Goal: Book appointment/travel/reservation

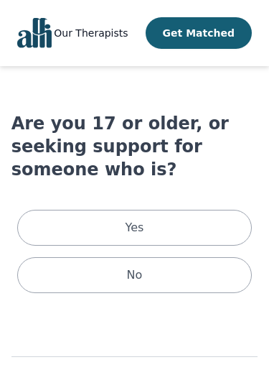
click at [190, 210] on div "Yes" at bounding box center [134, 228] width 235 height 36
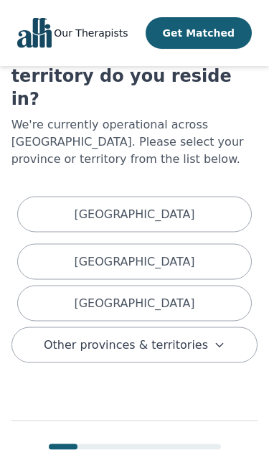
scroll to position [72, 0]
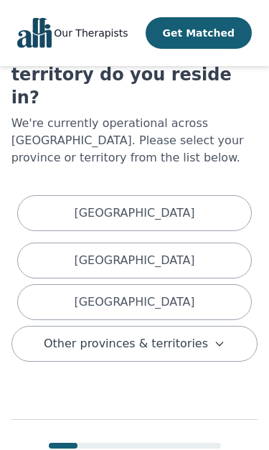
click at [197, 284] on div "[GEOGRAPHIC_DATA]" at bounding box center [134, 302] width 235 height 36
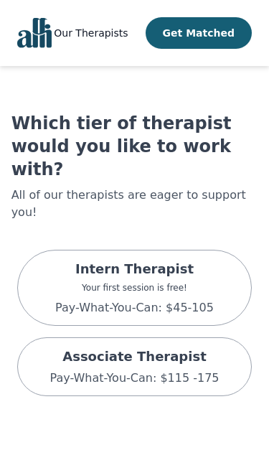
click at [189, 259] on p "Intern Therapist" at bounding box center [134, 269] width 159 height 20
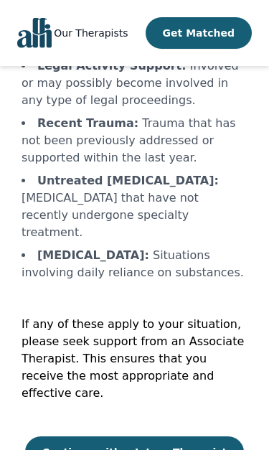
scroll to position [354, 0]
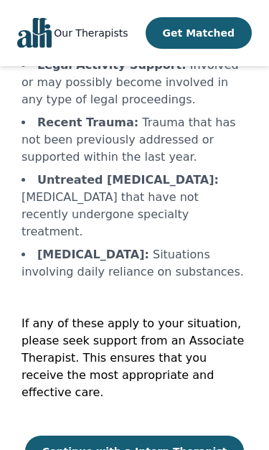
click at [194, 369] on button "Continue with a Intern Therapist" at bounding box center [135, 452] width 220 height 32
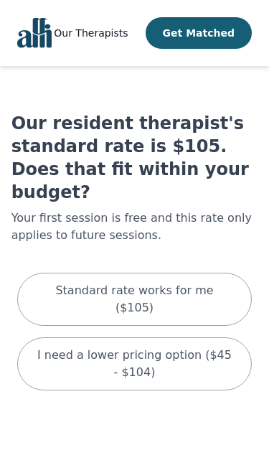
click at [199, 347] on p "I need a lower pricing option ($45 - $104)" at bounding box center [135, 364] width 200 height 34
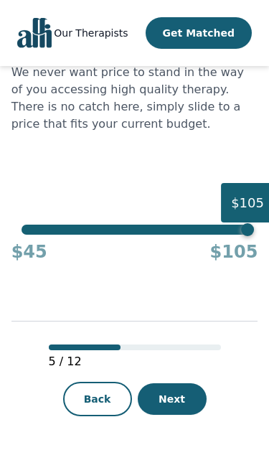
scroll to position [101, 0]
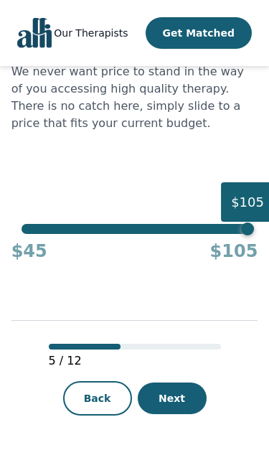
click at [186, 369] on button "Next" at bounding box center [172, 399] width 69 height 32
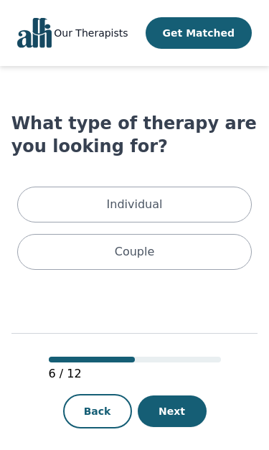
click at [204, 198] on div "Individual" at bounding box center [134, 205] width 235 height 36
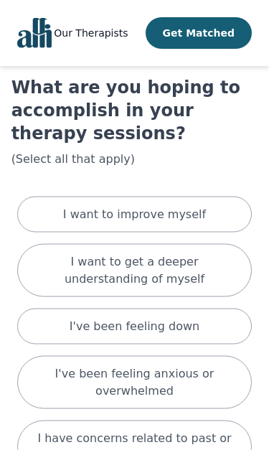
scroll to position [37, 0]
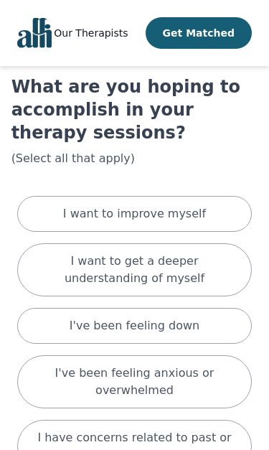
click at [210, 213] on div "I want to improve myself" at bounding box center [134, 214] width 235 height 36
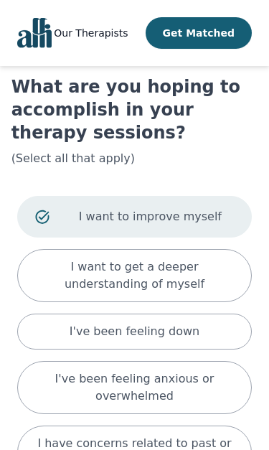
click at [220, 281] on p "I want to get a deeper understanding of myself" at bounding box center [135, 275] width 200 height 34
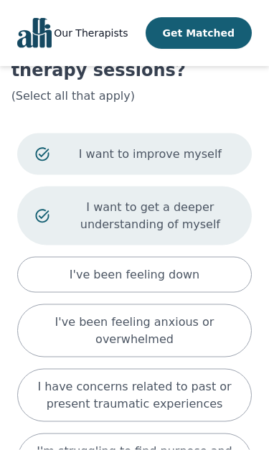
click at [221, 282] on div "I've been feeling down" at bounding box center [134, 275] width 235 height 36
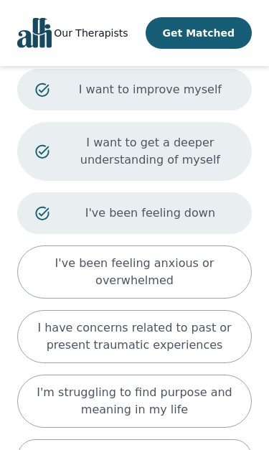
click at [214, 275] on p "I've been feeling anxious or overwhelmed" at bounding box center [135, 272] width 200 height 34
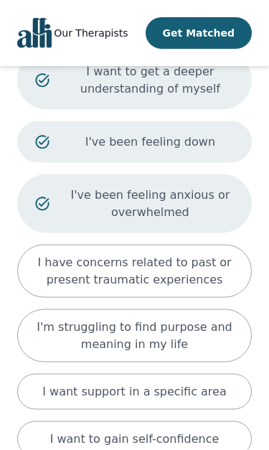
scroll to position [238, 0]
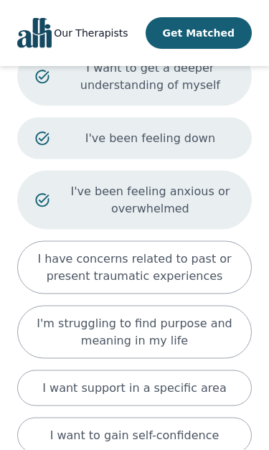
click at [215, 262] on p "I have concerns related to past or present traumatic experiences" at bounding box center [135, 268] width 200 height 34
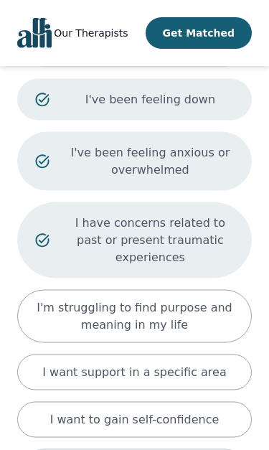
scroll to position [287, 0]
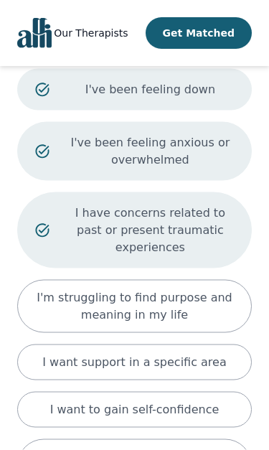
click at [221, 315] on p "I'm struggling to find purpose and meaning in my life" at bounding box center [135, 306] width 200 height 34
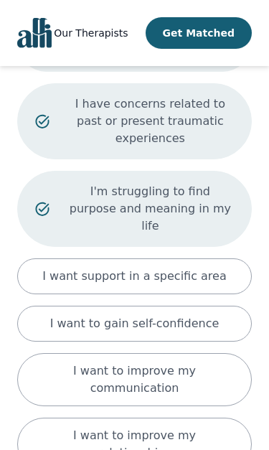
scroll to position [397, 0]
click at [218, 266] on div "I want support in a specific area" at bounding box center [134, 276] width 235 height 36
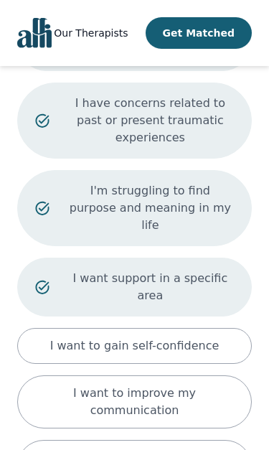
click at [224, 328] on div "I want to gain self-confidence" at bounding box center [134, 346] width 235 height 36
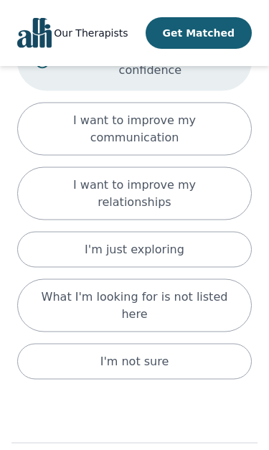
scroll to position [712, 0]
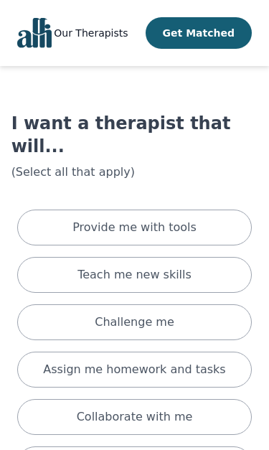
click at [220, 210] on div "Provide me with tools" at bounding box center [134, 228] width 235 height 36
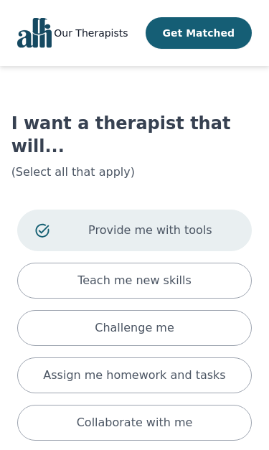
click at [215, 263] on div "Teach me new skills" at bounding box center [134, 281] width 235 height 36
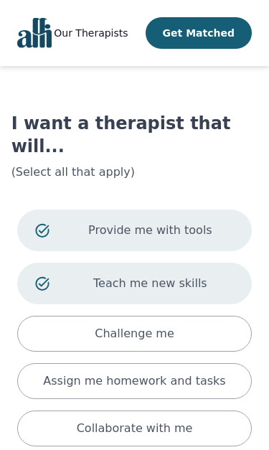
click at [220, 316] on div "Challenge me" at bounding box center [134, 334] width 235 height 36
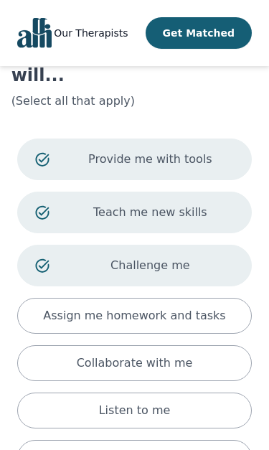
click at [215, 307] on p "Assign me homework and tasks" at bounding box center [134, 315] width 182 height 17
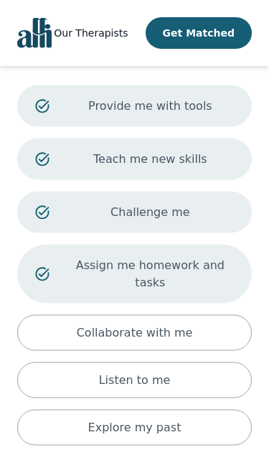
scroll to position [133, 0]
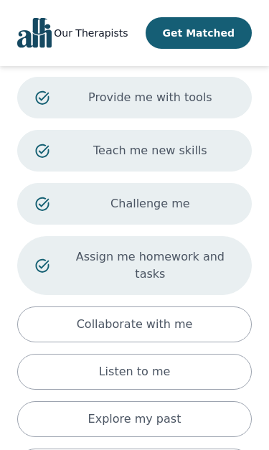
click at [208, 307] on div "Collaborate with me" at bounding box center [134, 325] width 235 height 36
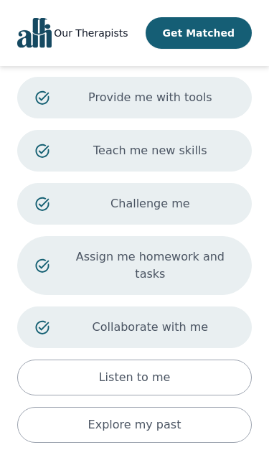
click at [221, 360] on div "Listen to me" at bounding box center [134, 378] width 235 height 36
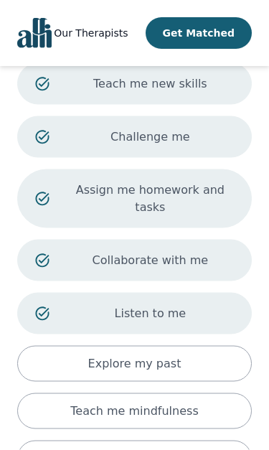
scroll to position [215, 0]
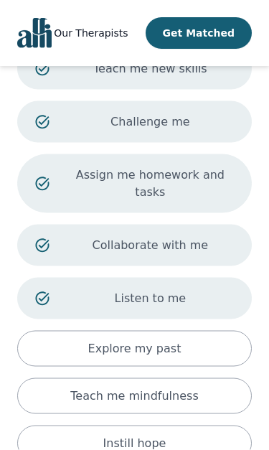
click at [216, 331] on div "Explore my past" at bounding box center [134, 349] width 235 height 36
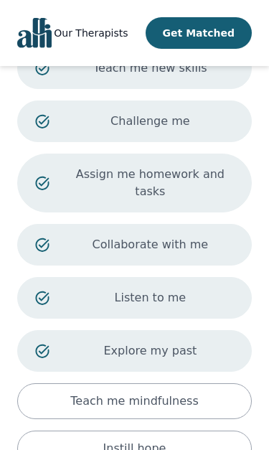
click at [223, 369] on div "Teach me mindfulness" at bounding box center [134, 401] width 235 height 36
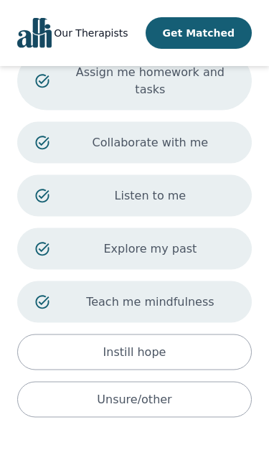
scroll to position [318, 0]
click at [217, 334] on div "Instill hope" at bounding box center [134, 352] width 235 height 36
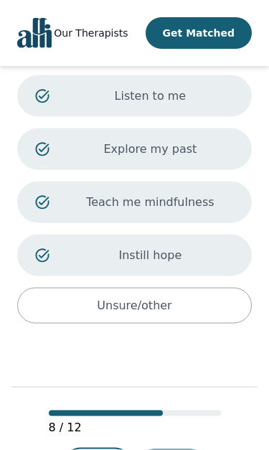
scroll to position [444, 0]
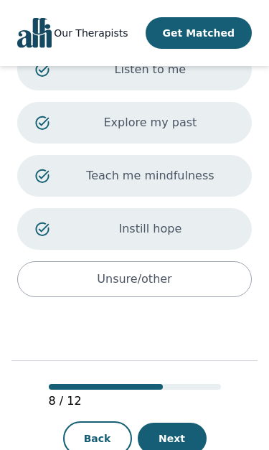
click at [179, 369] on button "Next" at bounding box center [172, 439] width 69 height 32
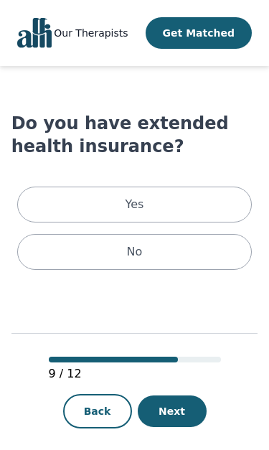
click at [200, 254] on div "No" at bounding box center [134, 252] width 235 height 36
